Goal: Task Accomplishment & Management: Use online tool/utility

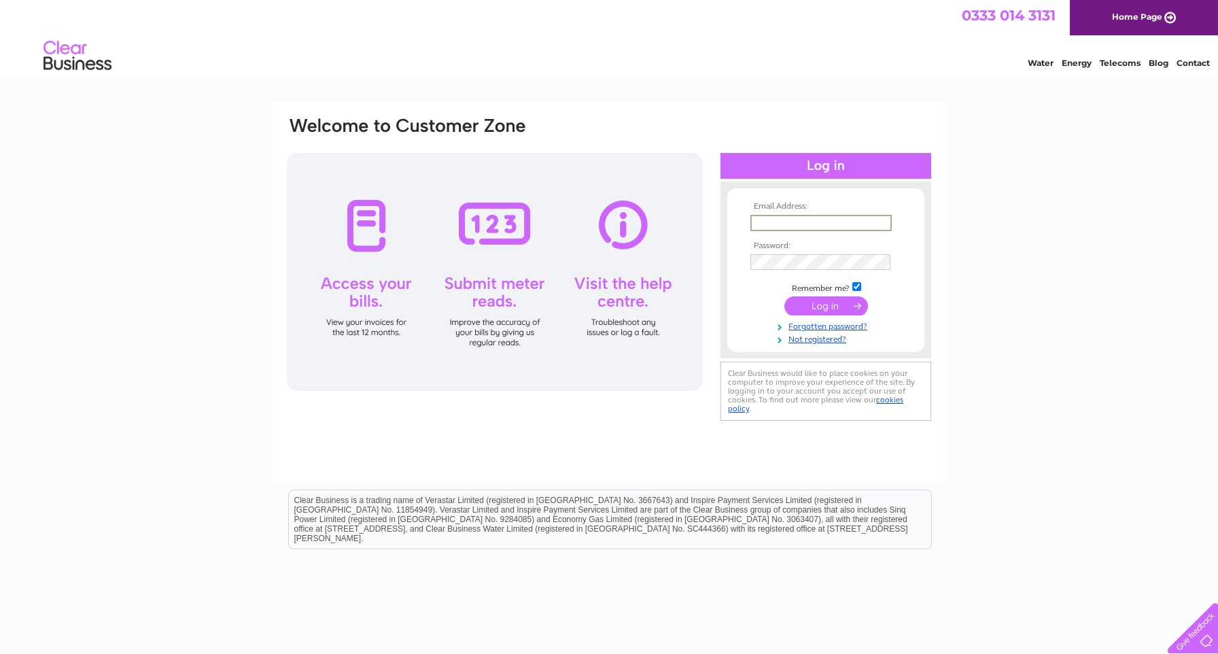
type input "hr@irepairscotland.com"
click at [821, 302] on input "submit" at bounding box center [826, 305] width 84 height 19
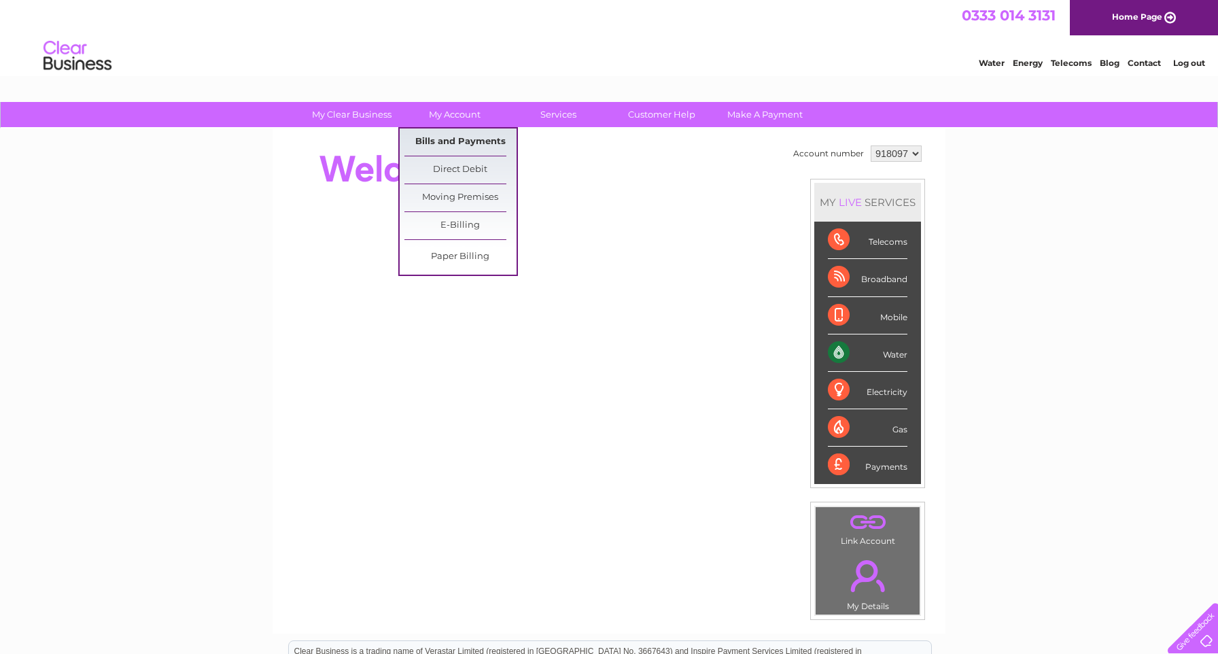
click at [454, 141] on link "Bills and Payments" at bounding box center [460, 141] width 112 height 27
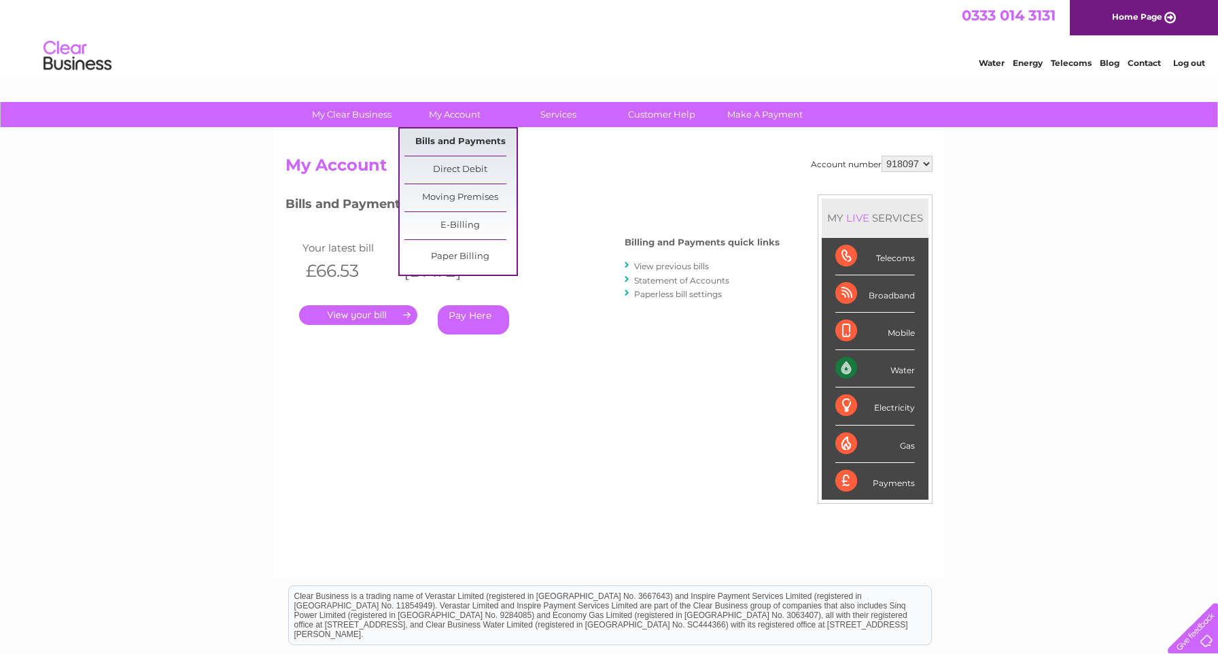
click at [457, 143] on link "Bills and Payments" at bounding box center [460, 141] width 112 height 27
click at [457, 229] on link "E-Billing" at bounding box center [460, 225] width 112 height 27
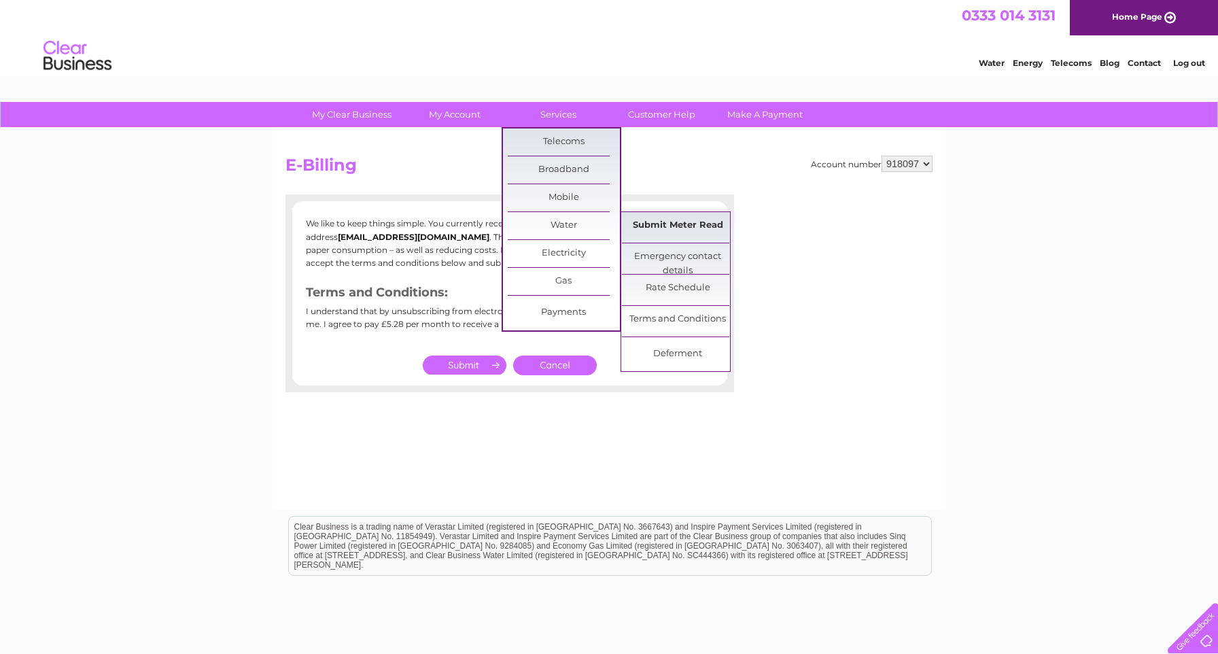
click at [681, 230] on link "Submit Meter Read" at bounding box center [678, 225] width 112 height 27
